Goal: Complete application form

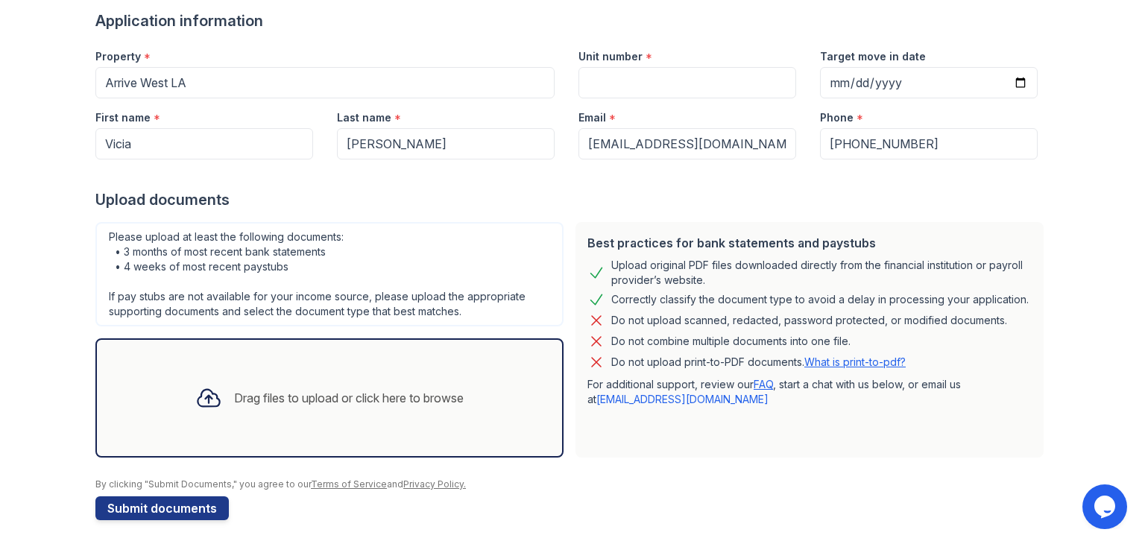
scroll to position [119, 0]
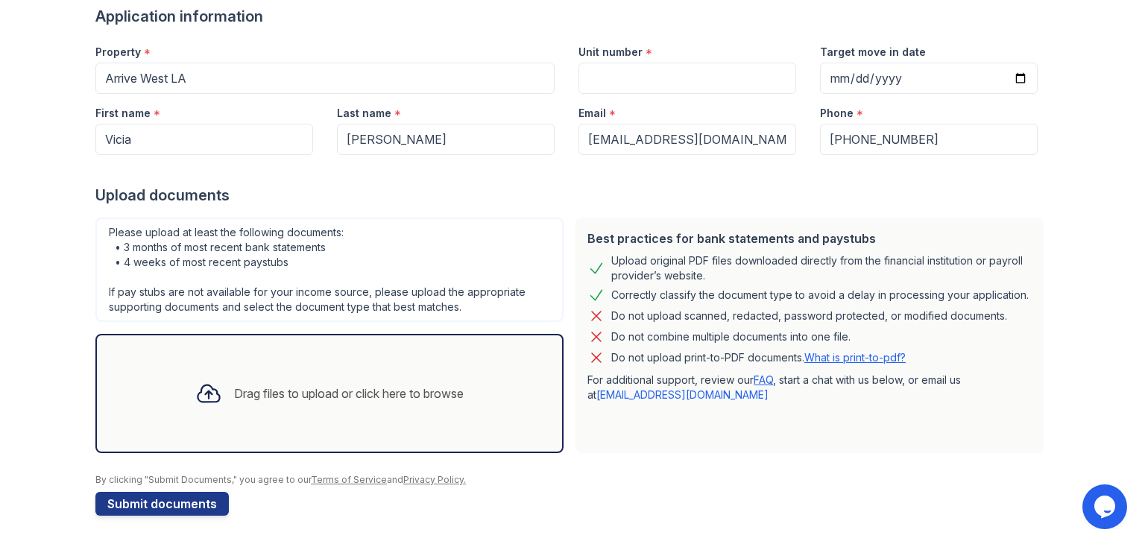
click at [411, 410] on div "Drag files to upload or click here to browse" at bounding box center [329, 393] width 292 height 51
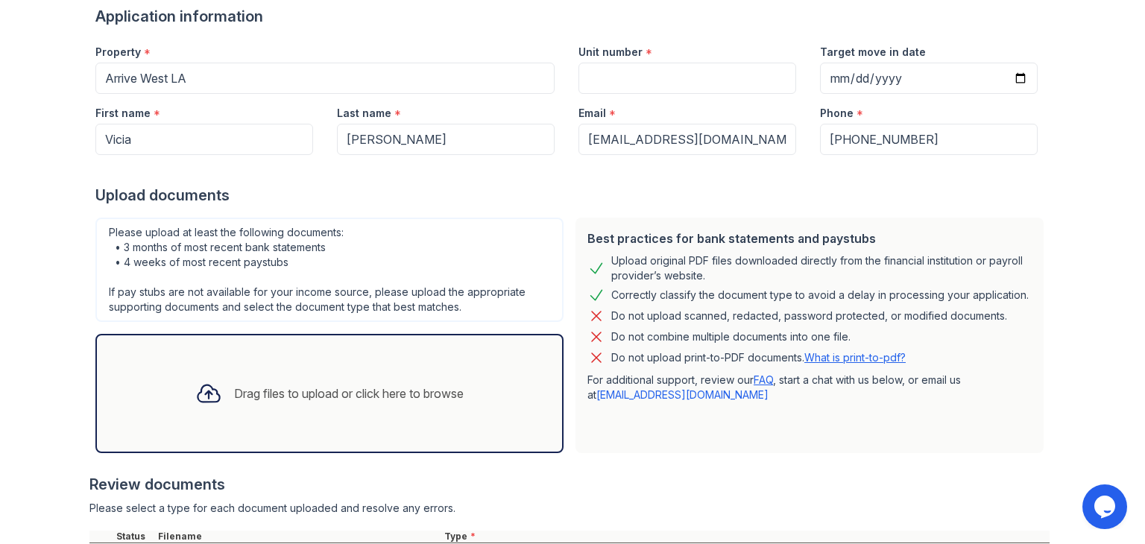
scroll to position [259, 0]
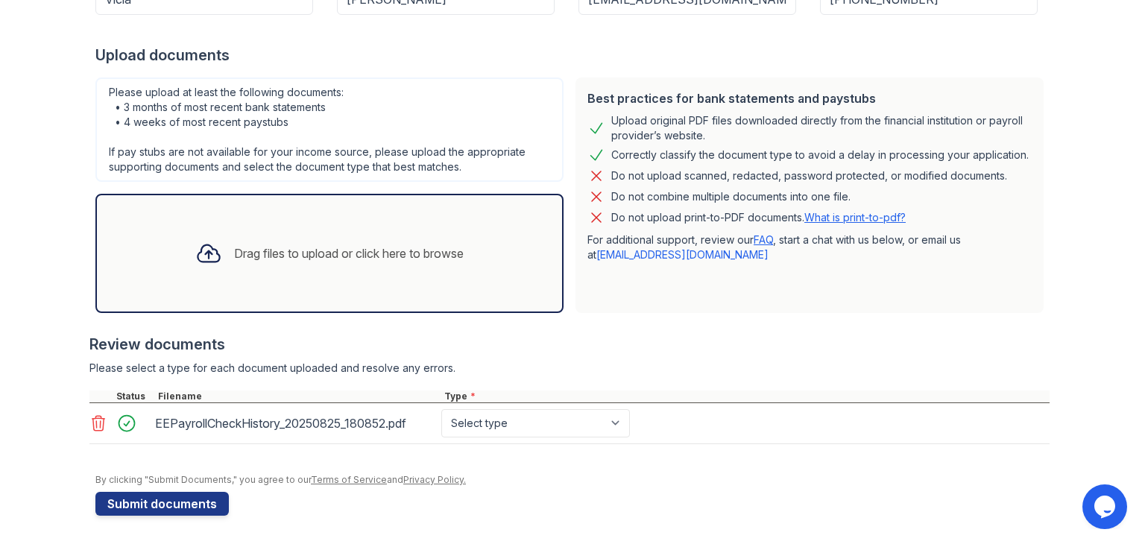
click at [271, 248] on div "Drag files to upload or click here to browse" at bounding box center [349, 254] width 230 height 18
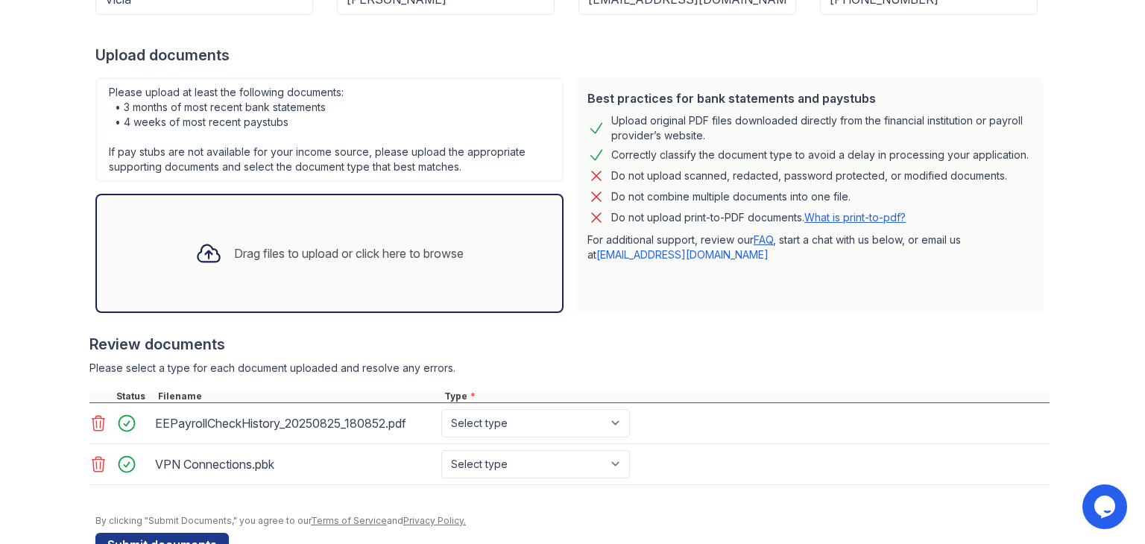
click at [92, 463] on icon at bounding box center [98, 464] width 18 height 18
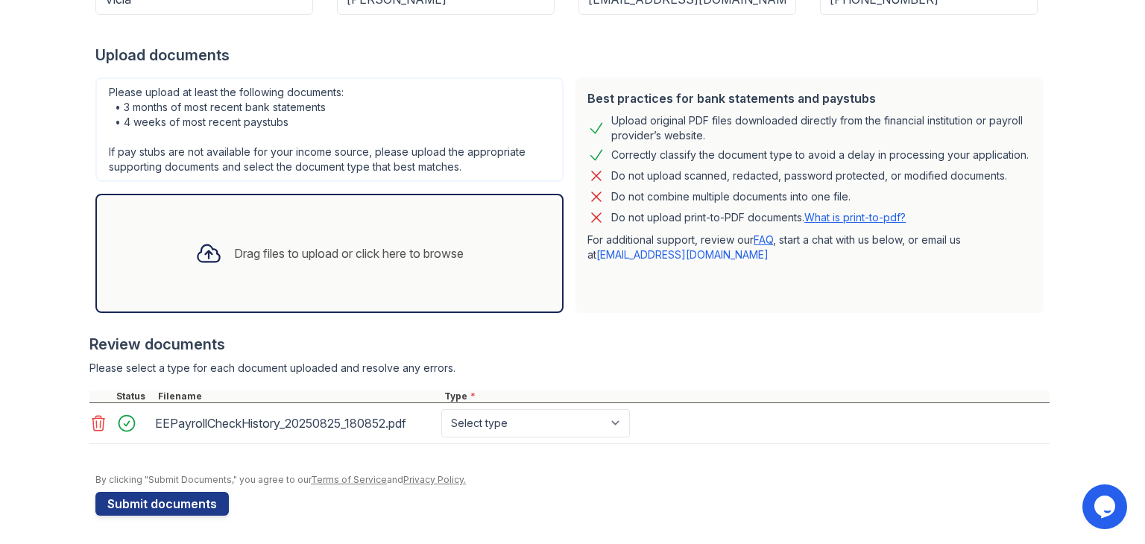
click at [420, 253] on div "Drag files to upload or click here to browse" at bounding box center [349, 254] width 230 height 18
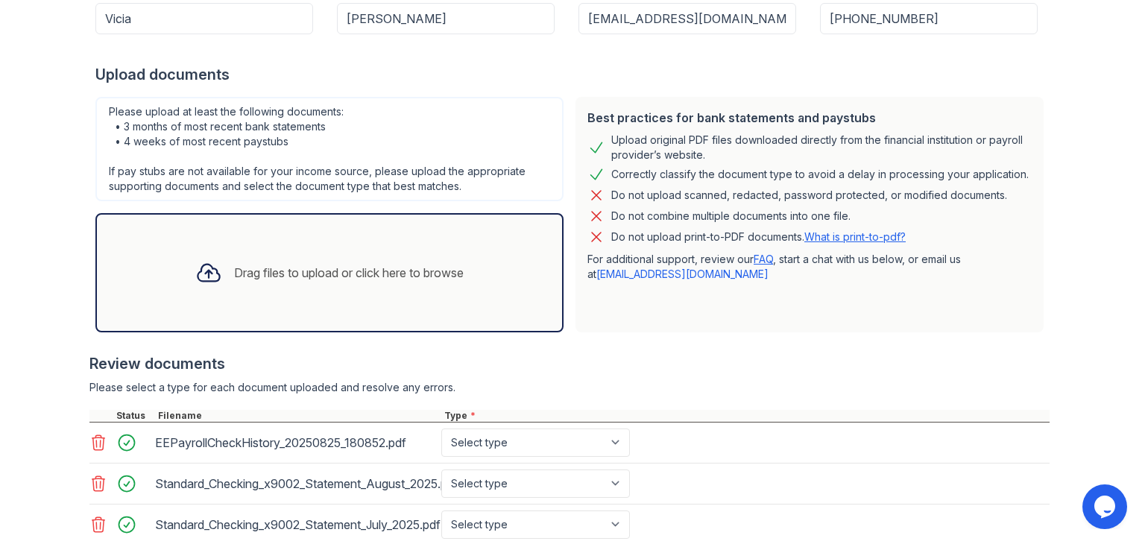
scroll to position [381, 0]
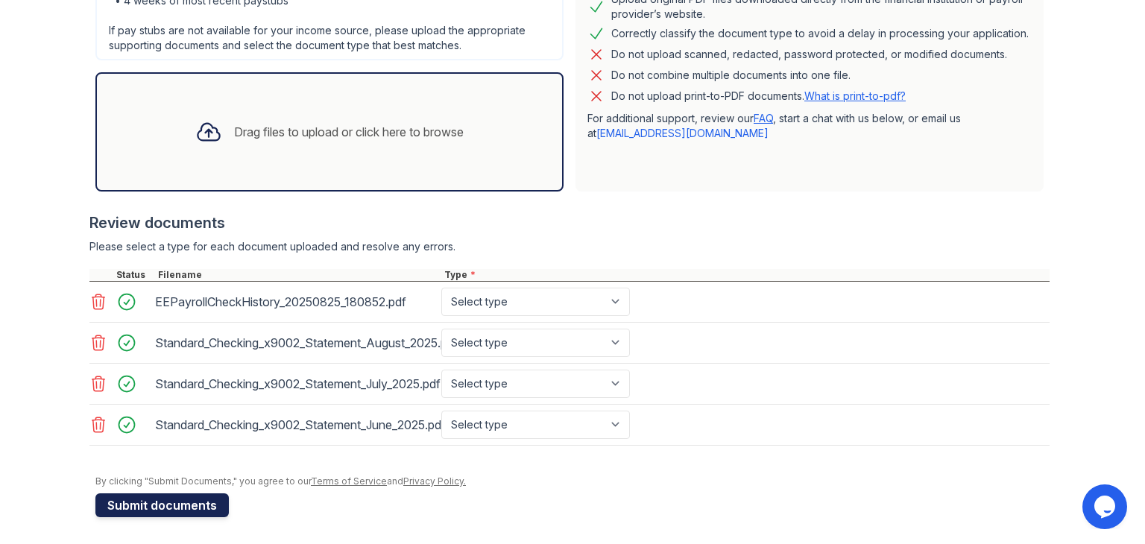
click at [136, 496] on button "Submit documents" at bounding box center [161, 505] width 133 height 24
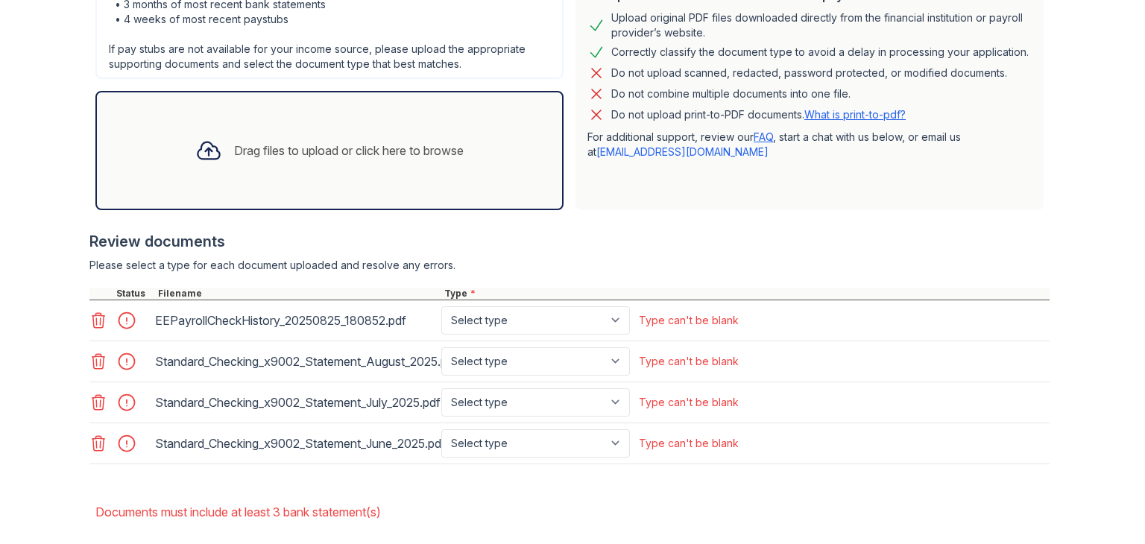
scroll to position [419, 0]
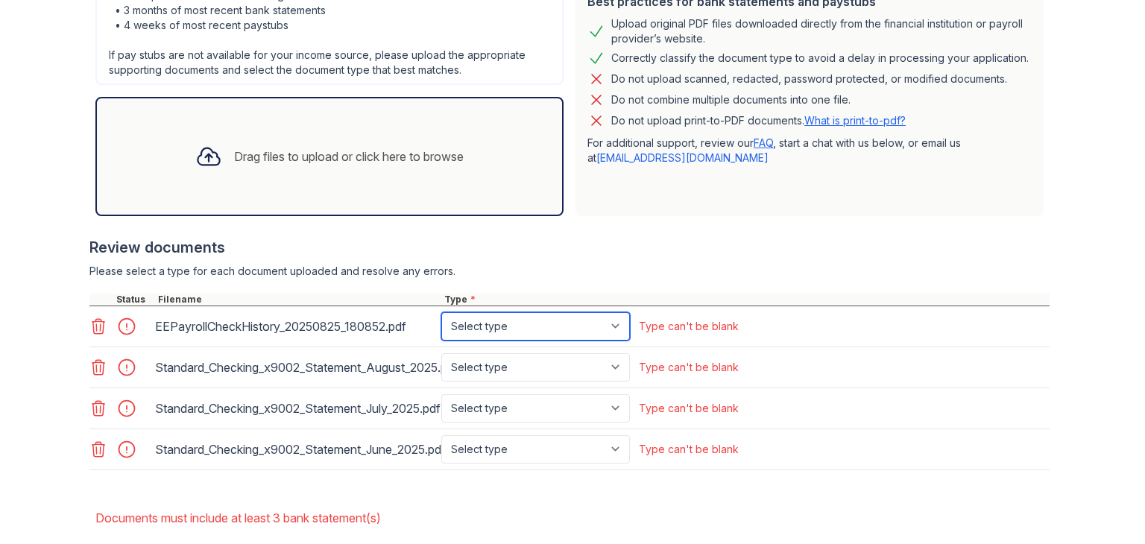
click at [619, 322] on select "Select type Paystub Bank Statement Offer Letter Tax Documents Benefit Award Let…" at bounding box center [535, 326] width 189 height 28
select select "paystub"
click at [441, 312] on select "Select type Paystub Bank Statement Offer Letter Tax Documents Benefit Award Let…" at bounding box center [535, 326] width 189 height 28
click at [605, 362] on select "Select type Paystub Bank Statement Offer Letter Tax Documents Benefit Award Let…" at bounding box center [535, 367] width 189 height 28
select select "bank_statement"
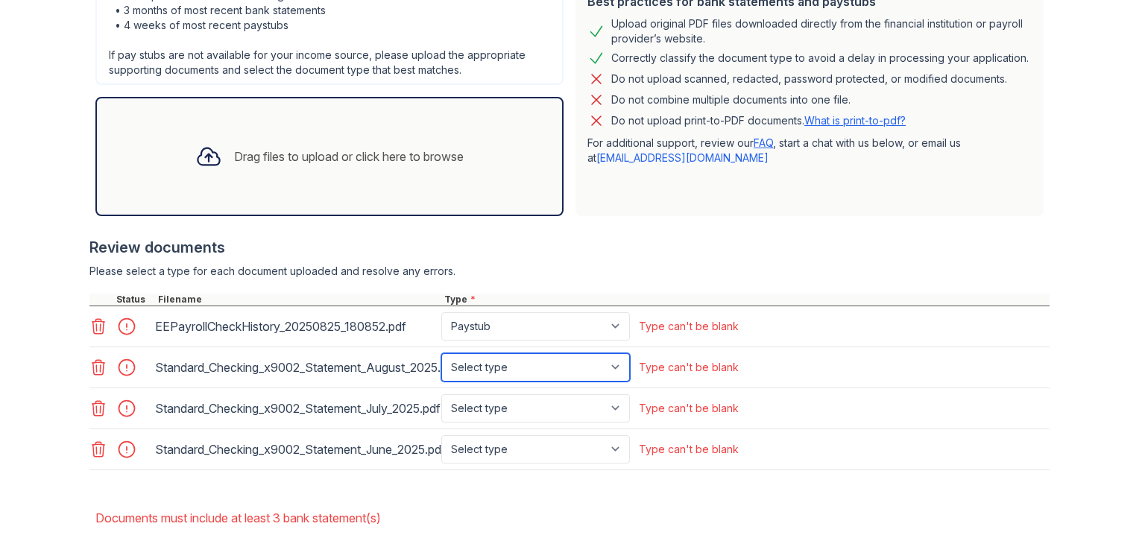
click at [441, 353] on select "Select type Paystub Bank Statement Offer Letter Tax Documents Benefit Award Let…" at bounding box center [535, 367] width 189 height 28
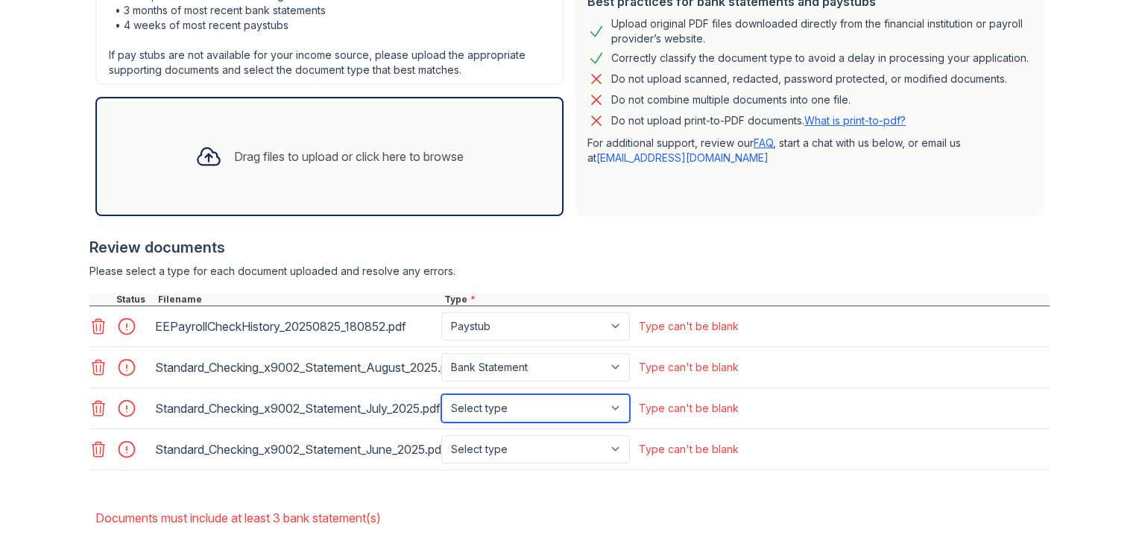
click at [605, 412] on select "Select type Paystub Bank Statement Offer Letter Tax Documents Benefit Award Let…" at bounding box center [535, 408] width 189 height 28
select select "bank_statement"
click at [441, 394] on select "Select type Paystub Bank Statement Offer Letter Tax Documents Benefit Award Let…" at bounding box center [535, 408] width 189 height 28
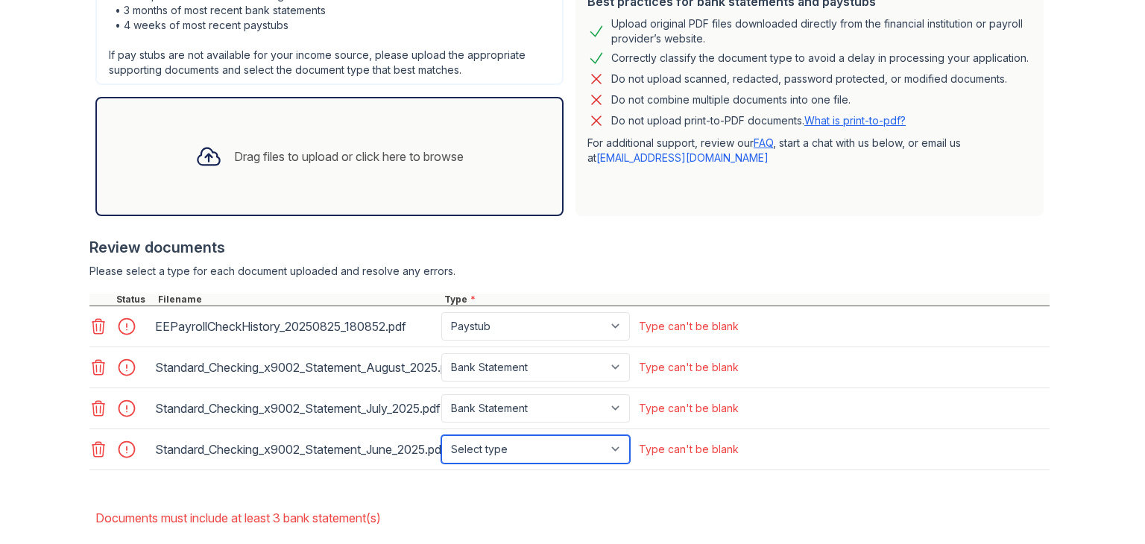
click at [620, 453] on select "Select type Paystub Bank Statement Offer Letter Tax Documents Benefit Award Let…" at bounding box center [535, 449] width 189 height 28
select select "bank_statement"
click at [441, 435] on select "Select type Paystub Bank Statement Offer Letter Tax Documents Benefit Award Let…" at bounding box center [535, 449] width 189 height 28
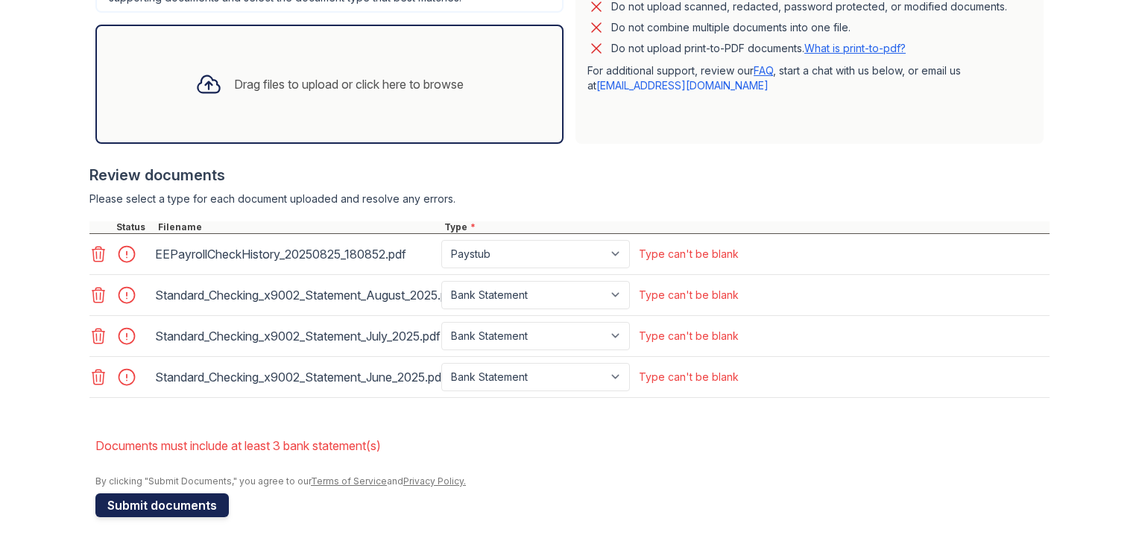
click at [160, 503] on button "Submit documents" at bounding box center [161, 505] width 133 height 24
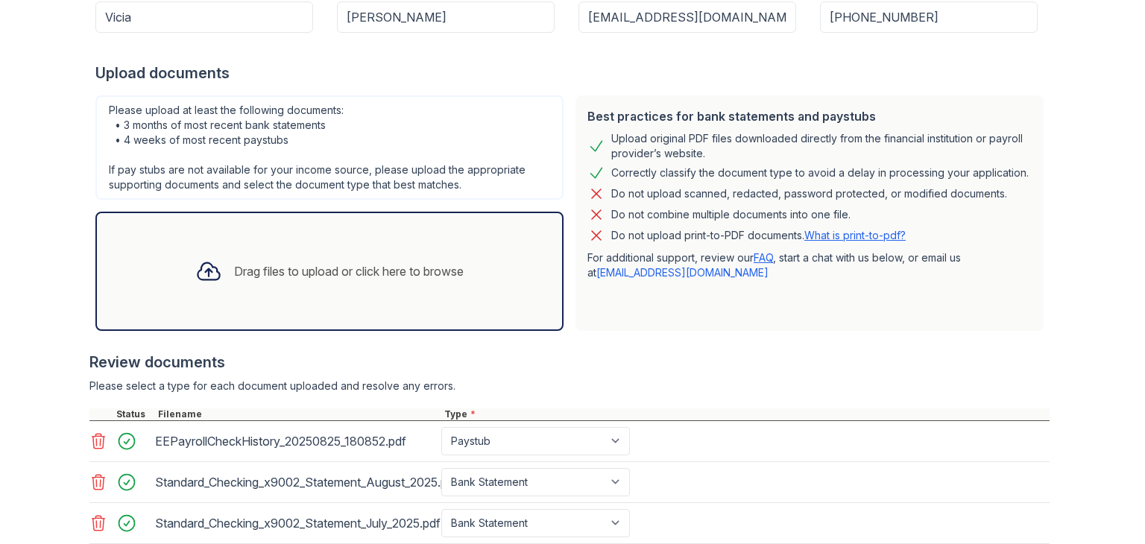
scroll to position [444, 0]
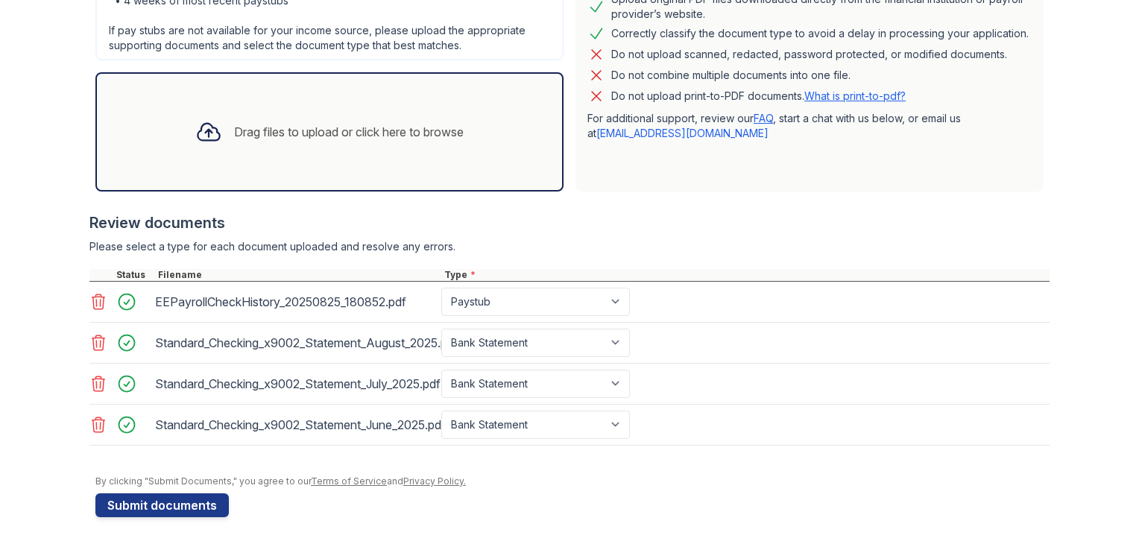
click at [429, 129] on div "Drag files to upload or click here to browse" at bounding box center [349, 132] width 230 height 18
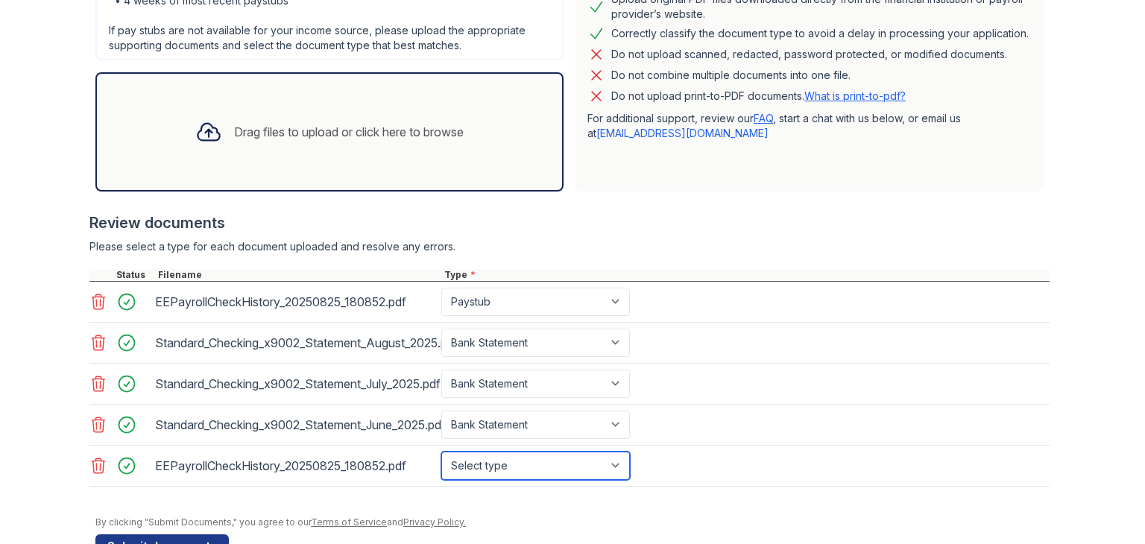
click at [617, 462] on select "Select type Paystub Bank Statement Offer Letter Tax Documents Benefit Award Let…" at bounding box center [535, 466] width 189 height 28
select select "paystub"
click at [441, 452] on select "Select type Paystub Bank Statement Offer Letter Tax Documents Benefit Award Let…" at bounding box center [535, 466] width 189 height 28
click at [167, 537] on button "Submit documents" at bounding box center [161, 546] width 133 height 24
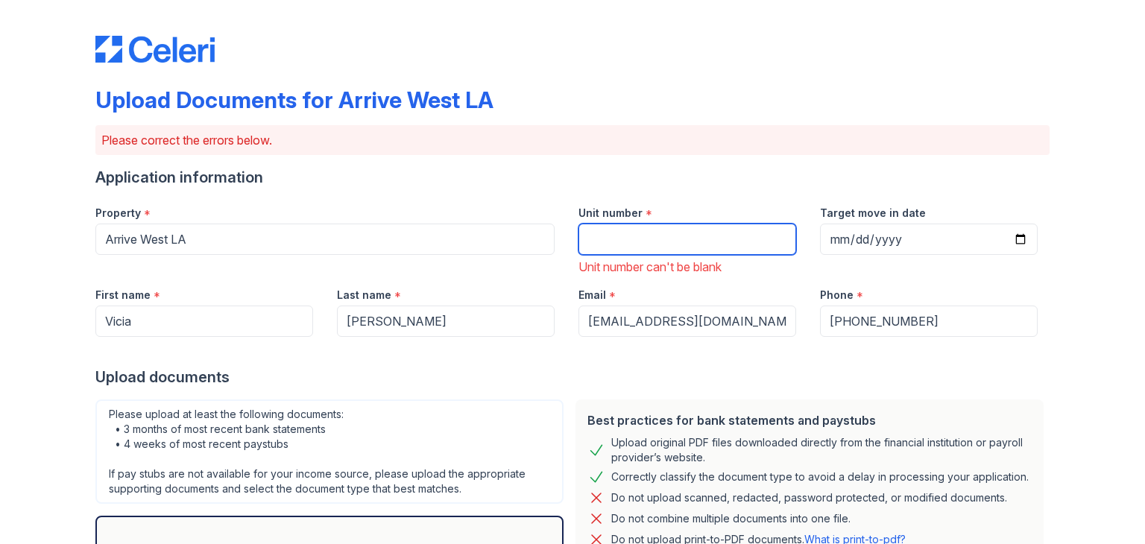
click at [602, 239] on input "Unit number" at bounding box center [687, 239] width 218 height 31
type input "605"
click at [1085, 224] on div "Upload Documents for Arrive West LA Please correct the errors below. Applicatio…" at bounding box center [572, 516] width 1097 height 1032
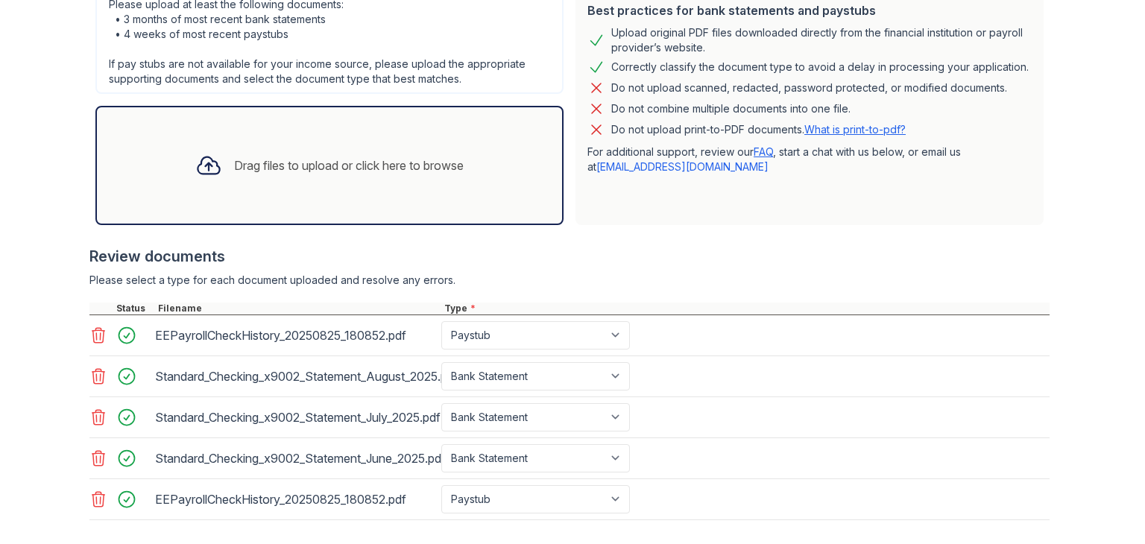
scroll to position [484, 0]
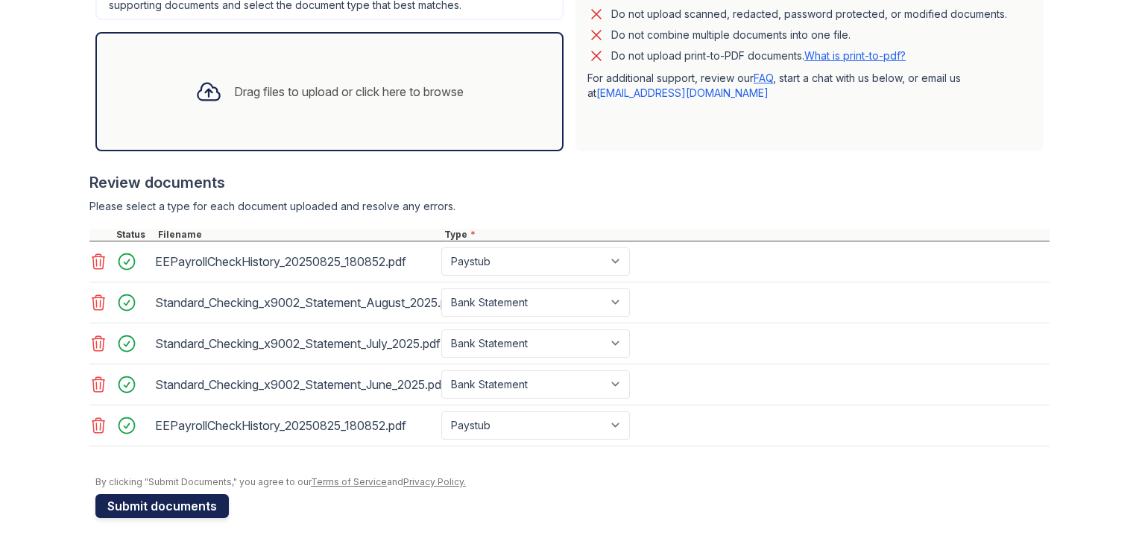
click at [155, 499] on button "Submit documents" at bounding box center [161, 506] width 133 height 24
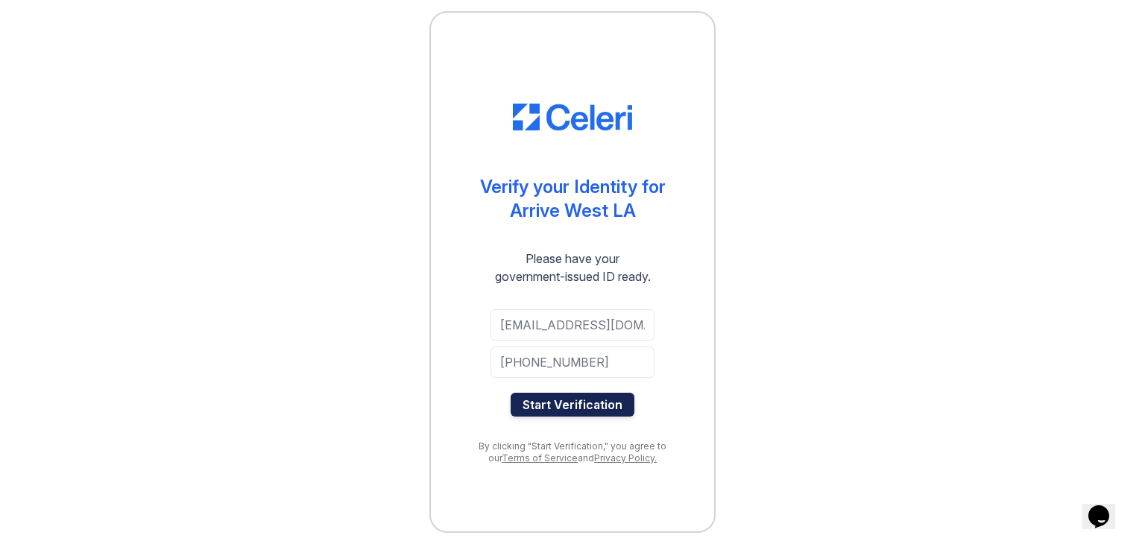
click at [567, 406] on button "Start Verification" at bounding box center [573, 405] width 124 height 24
